Goal: Transaction & Acquisition: Purchase product/service

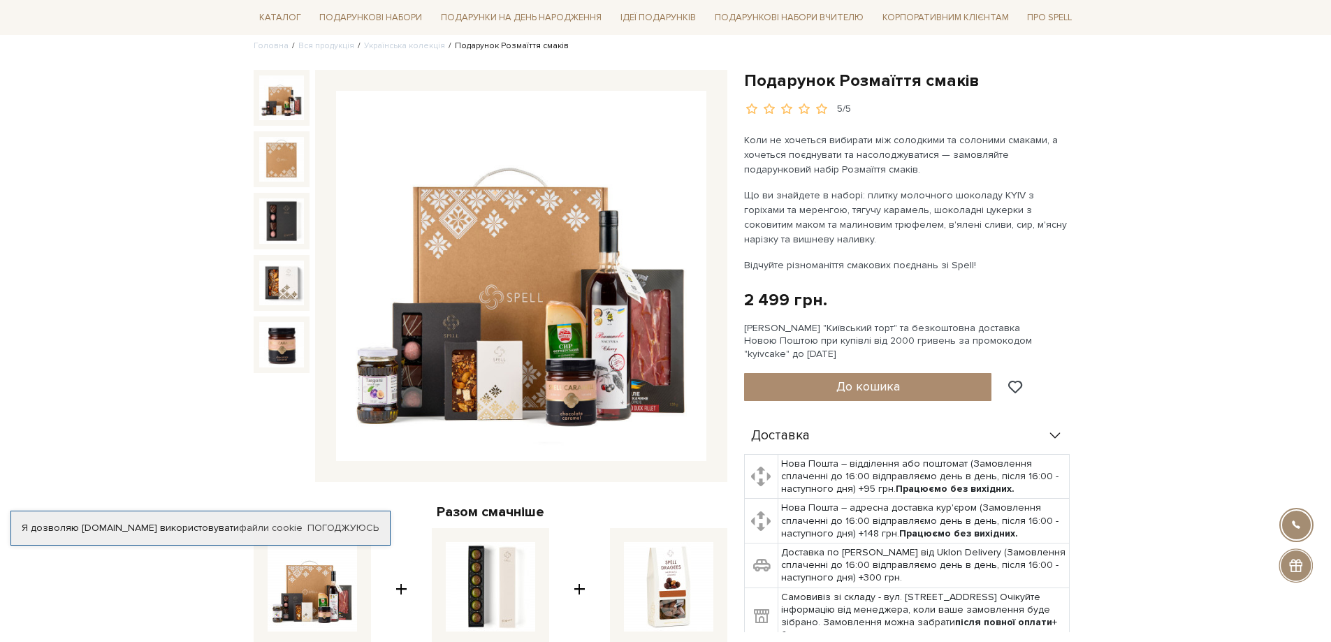
scroll to position [140, 0]
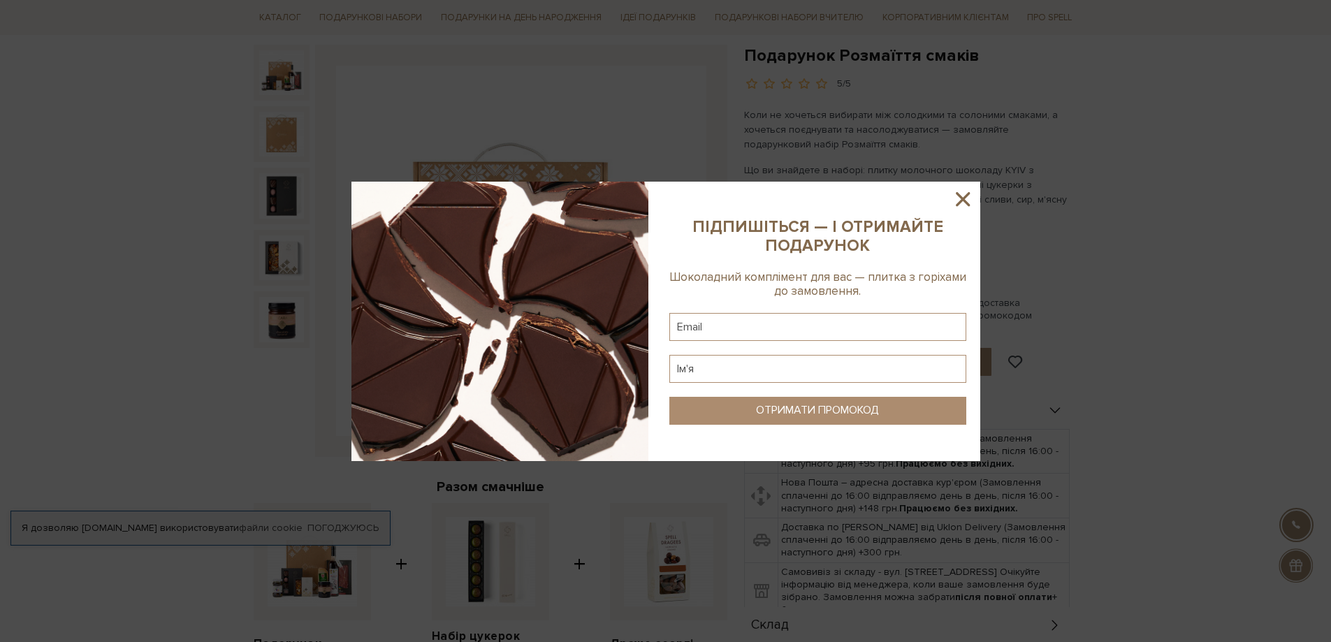
click at [962, 198] on icon at bounding box center [963, 199] width 14 height 14
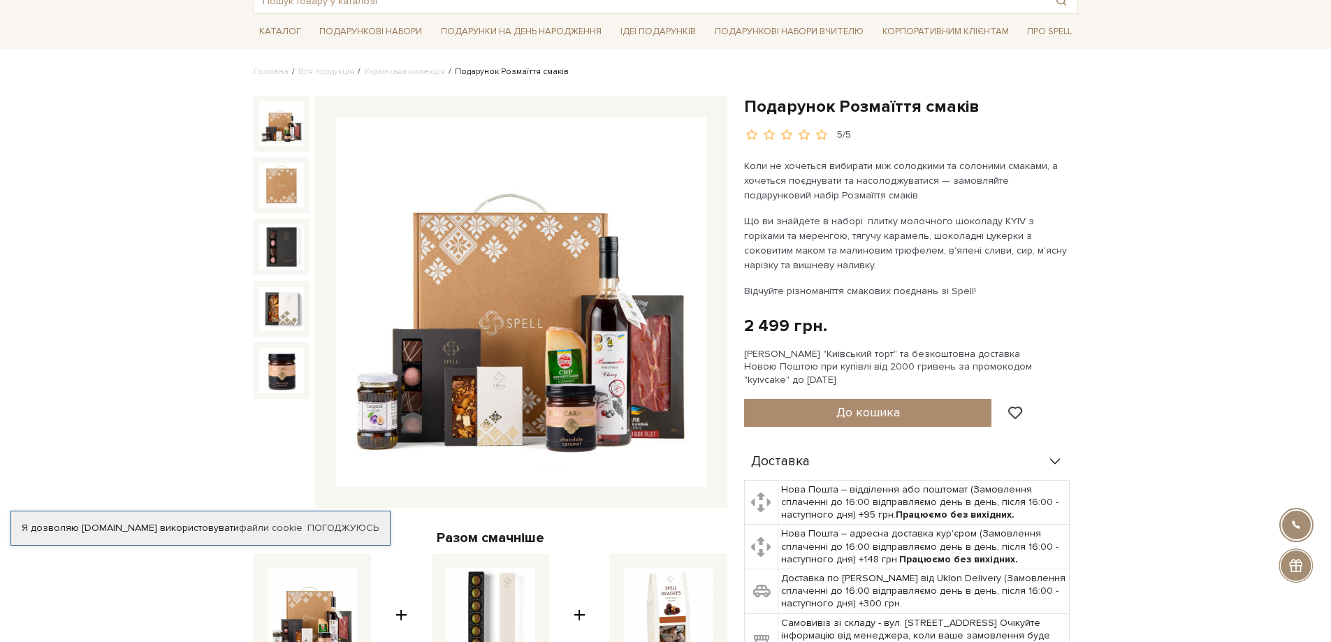
scroll to position [70, 0]
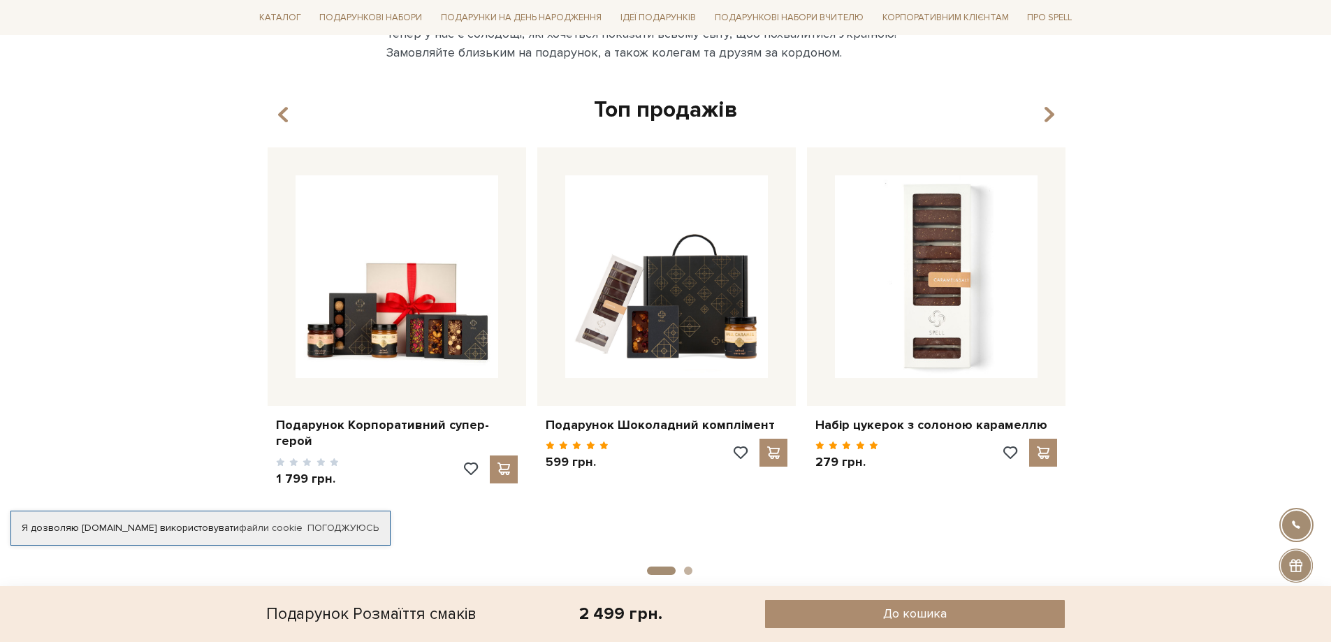
scroll to position [2445, 0]
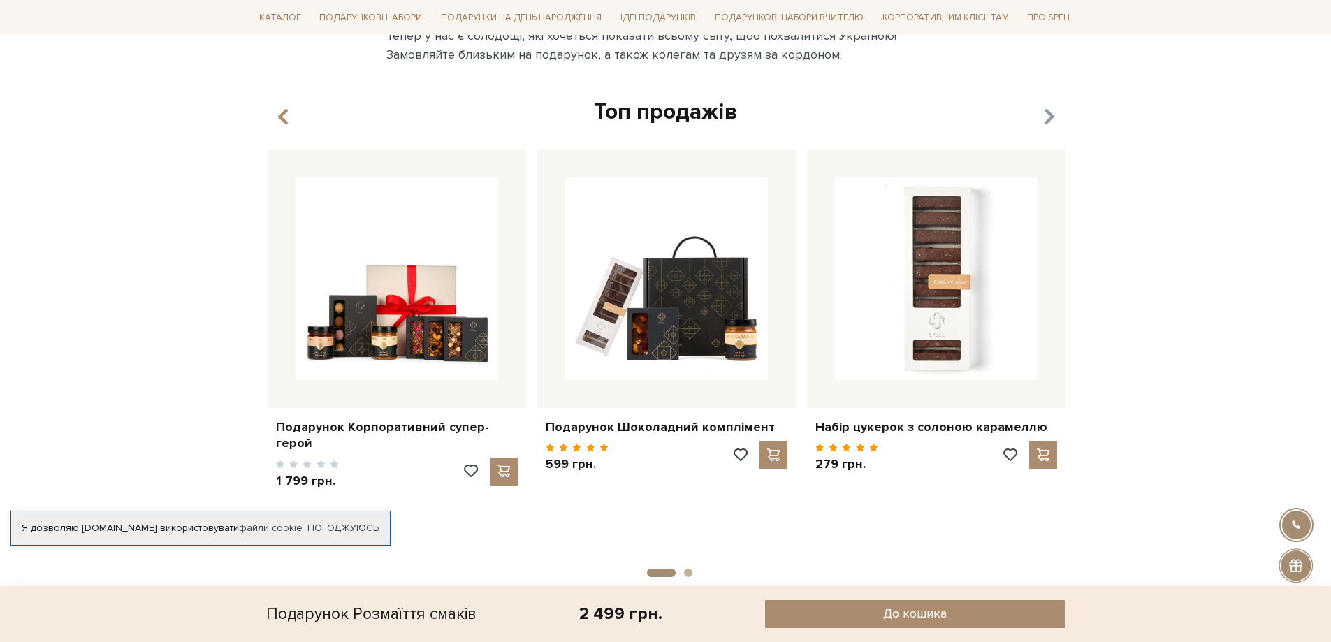
click at [1051, 113] on icon "button" at bounding box center [1048, 117] width 12 height 24
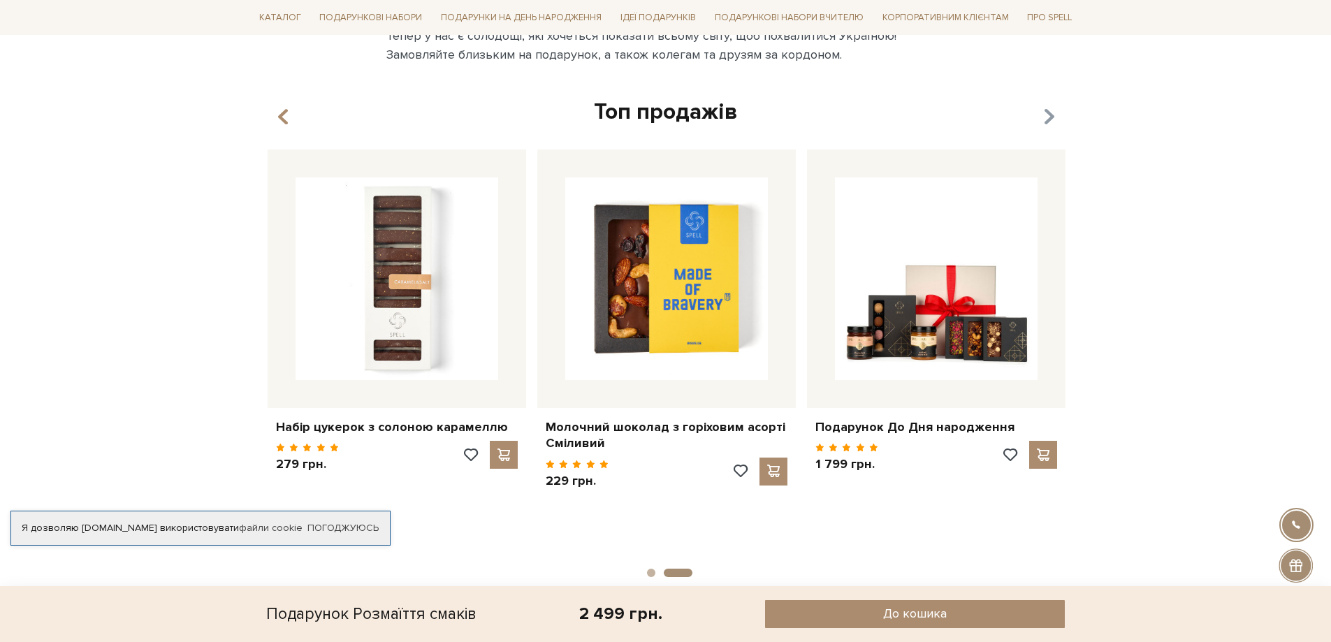
click at [1051, 113] on icon "button" at bounding box center [1048, 117] width 12 height 24
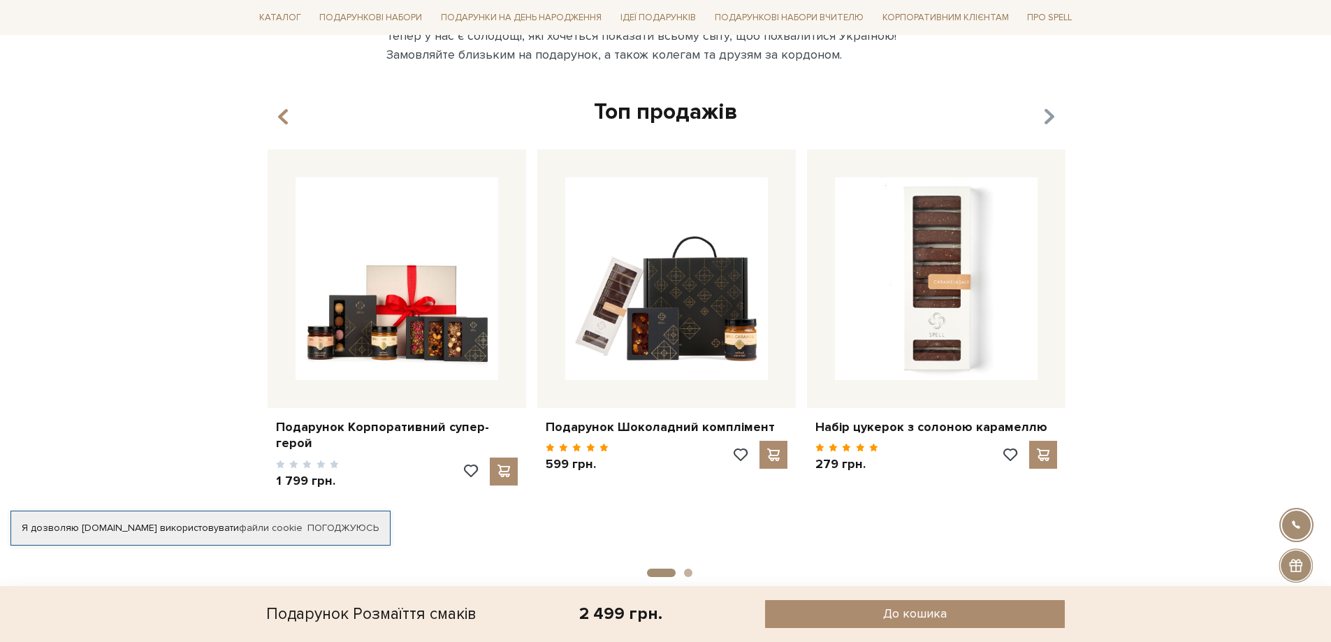
click at [1051, 113] on icon "button" at bounding box center [1048, 117] width 12 height 24
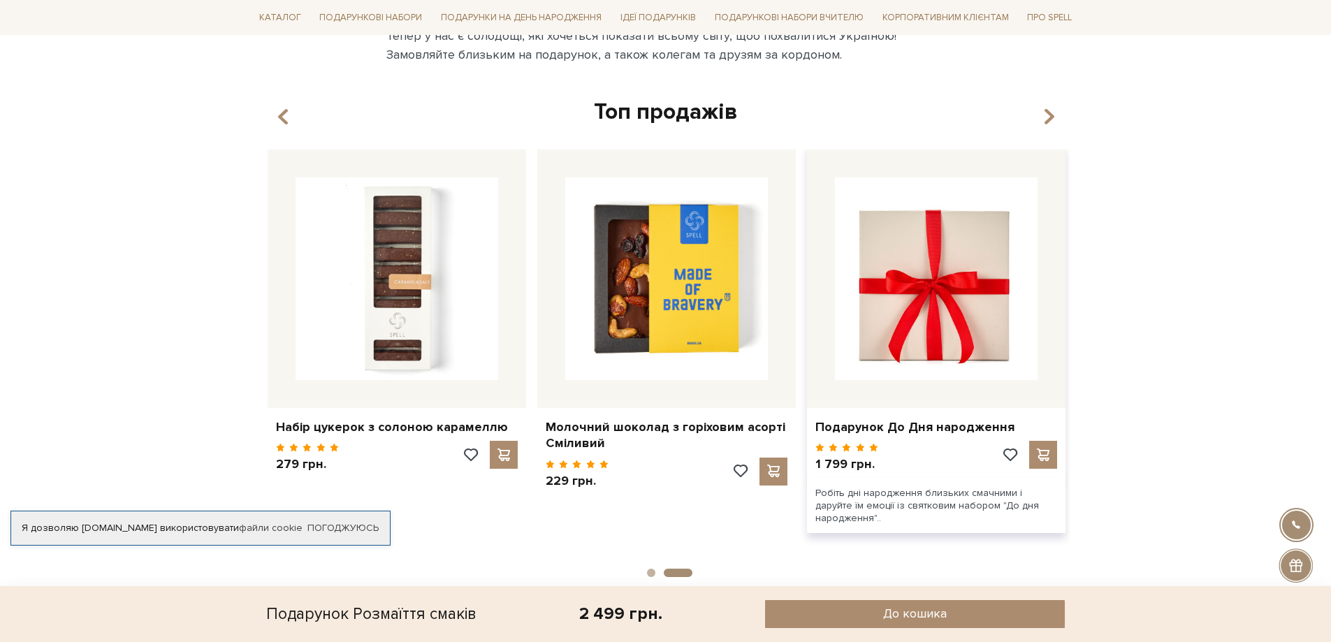
click at [955, 243] on img at bounding box center [936, 278] width 203 height 203
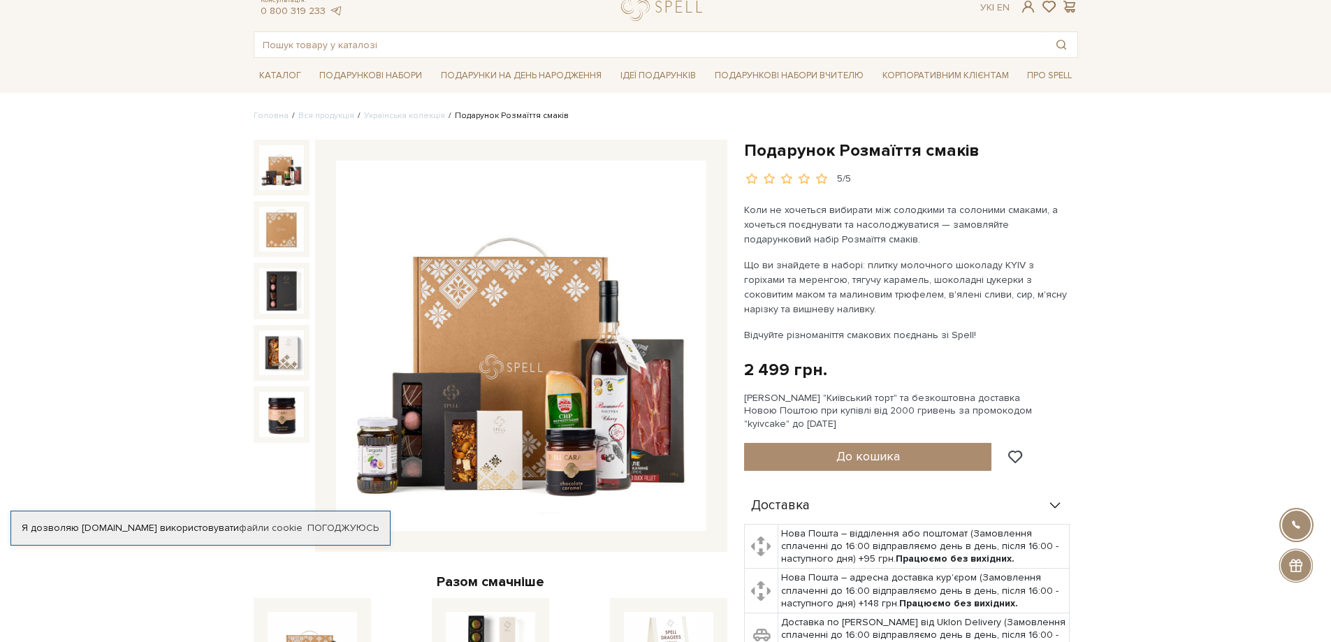
scroll to position [70, 0]
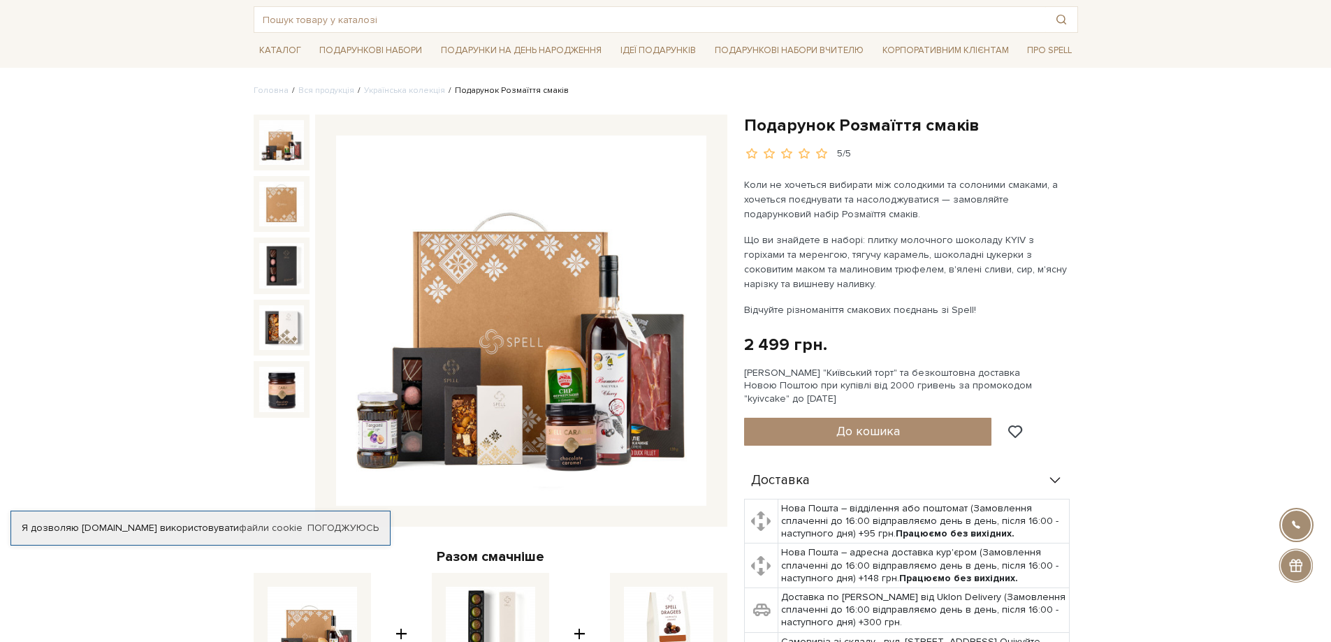
click at [552, 349] on img at bounding box center [521, 321] width 370 height 370
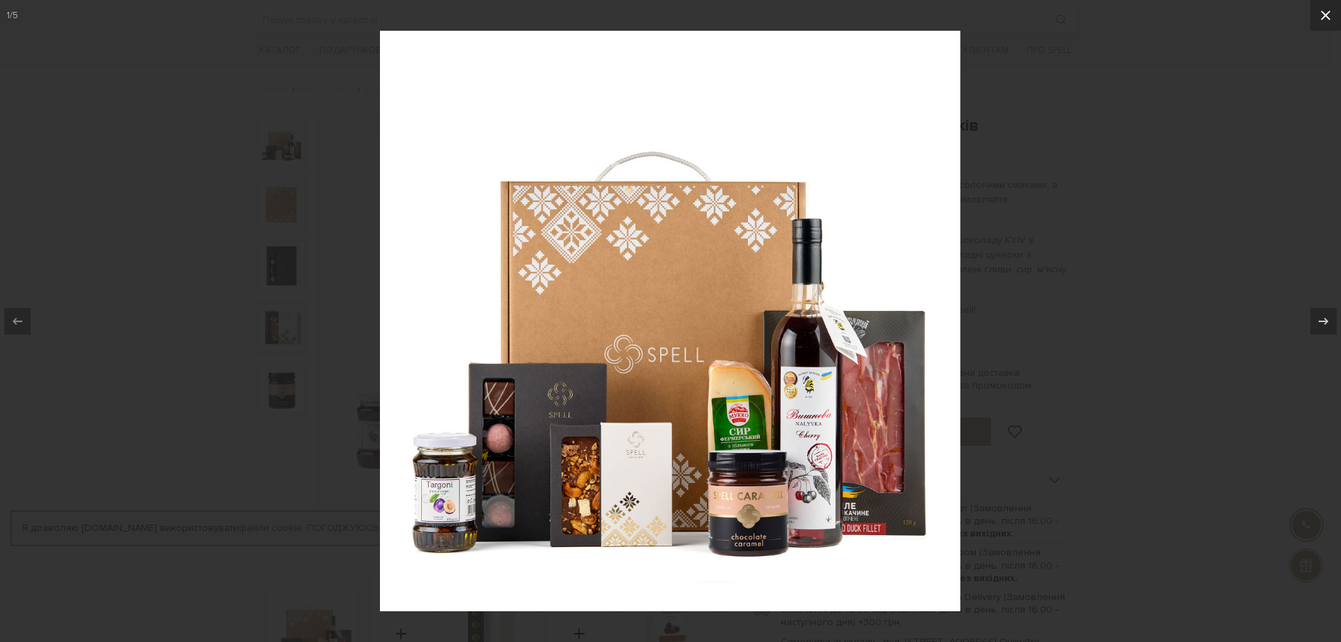
click at [1316, 14] on button at bounding box center [1325, 15] width 31 height 31
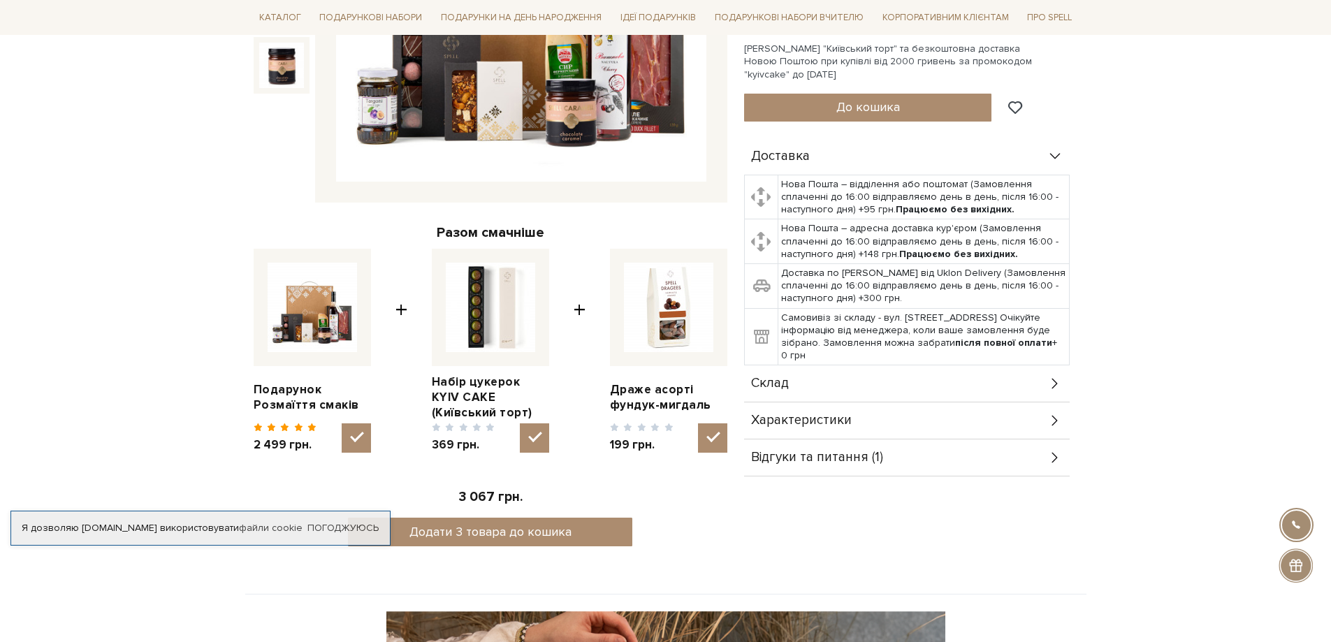
scroll to position [419, 0]
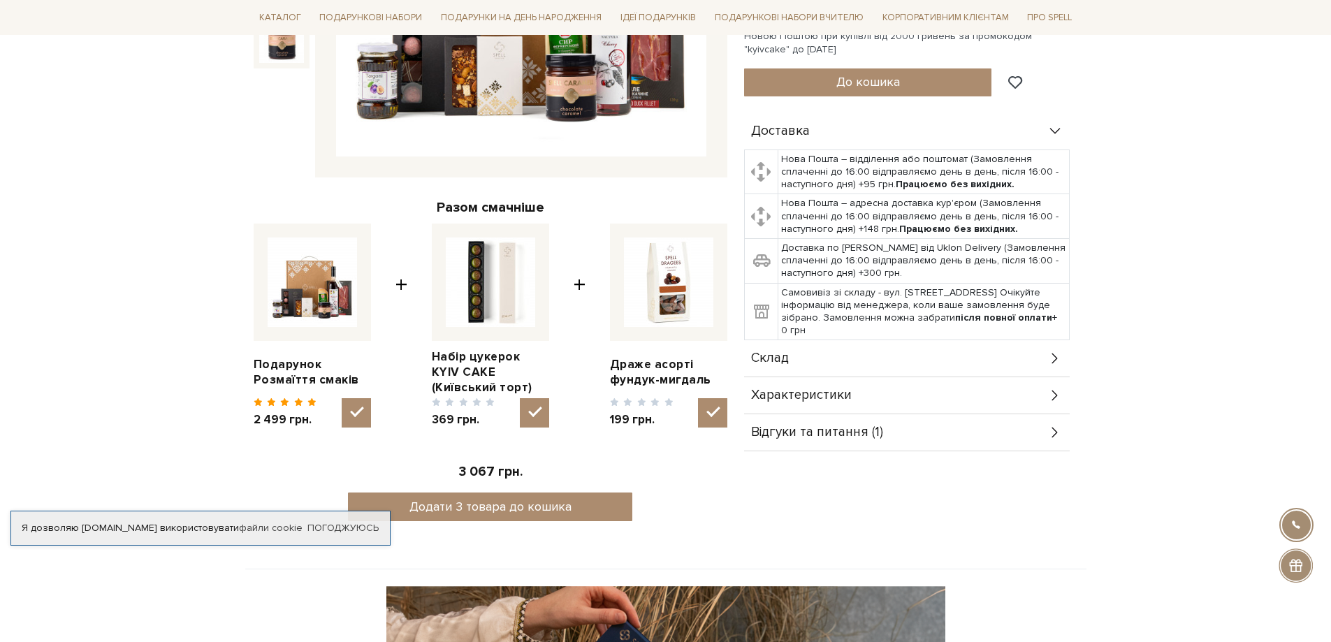
click at [318, 277] on img at bounding box center [312, 281] width 89 height 89
click at [342, 398] on input "checkbox" at bounding box center [356, 412] width 29 height 29
checkbox input "false"
